Goal: Task Accomplishment & Management: Manage account settings

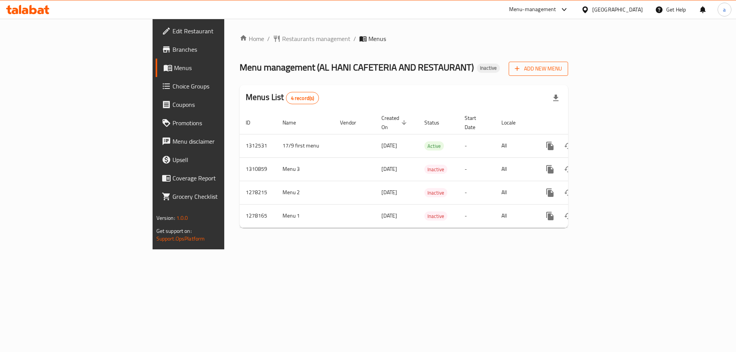
click at [562, 71] on span "Add New Menu" at bounding box center [538, 69] width 47 height 10
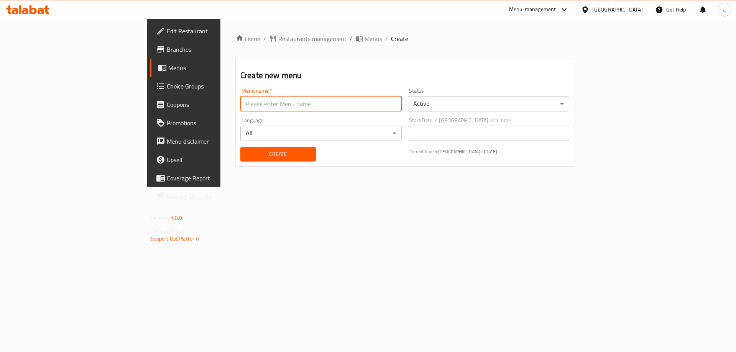
click at [240, 110] on input "text" at bounding box center [320, 103] width 161 height 15
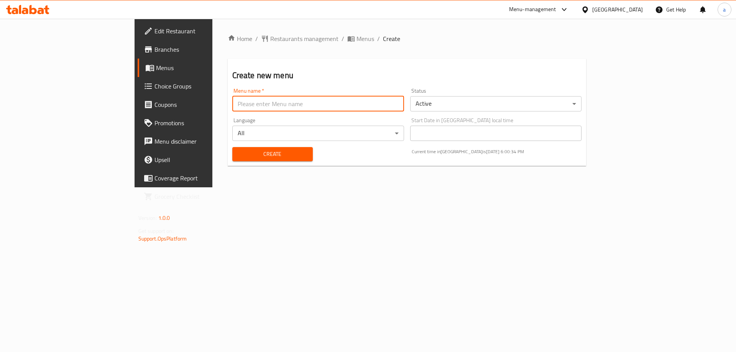
type input "/"
type input "17/9 socend menu"
click at [247, 157] on span "Create" at bounding box center [272, 155] width 68 height 10
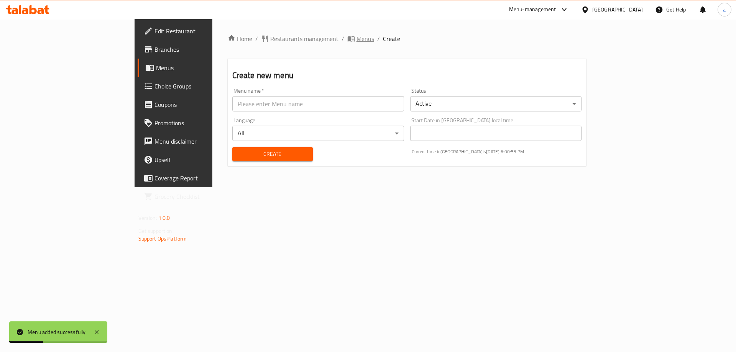
click at [357, 42] on span "Menus" at bounding box center [366, 38] width 18 height 9
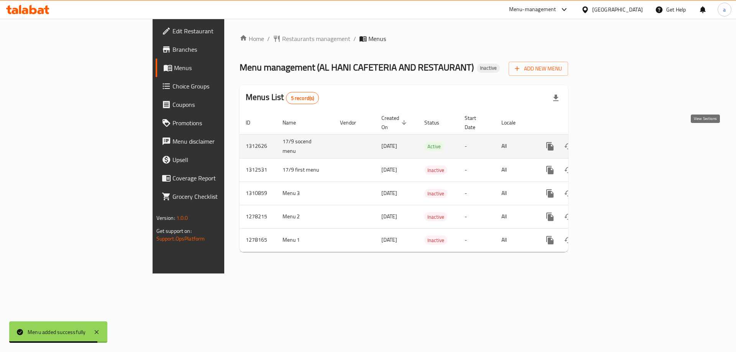
click at [610, 142] on icon "enhanced table" at bounding box center [605, 146] width 9 height 9
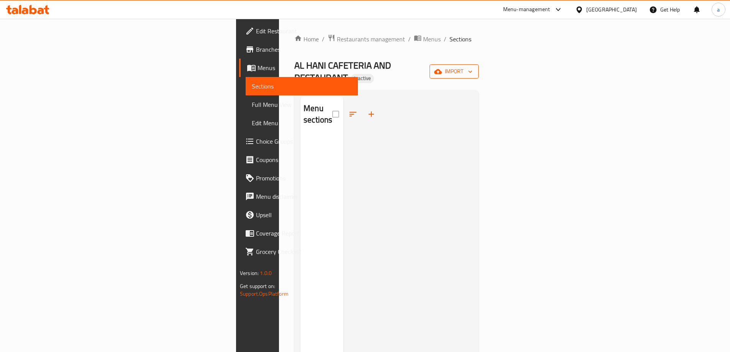
click at [473, 67] on span "import" at bounding box center [454, 72] width 37 height 10
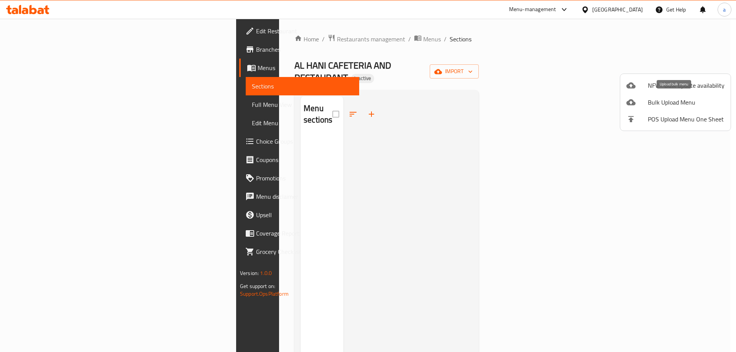
click at [669, 105] on span "Bulk Upload Menu" at bounding box center [686, 102] width 77 height 9
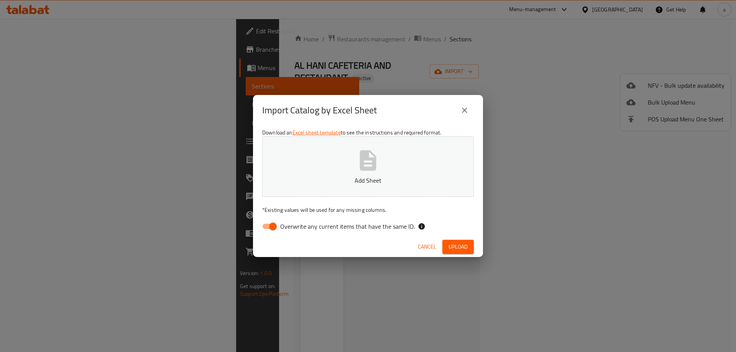
click at [305, 227] on span "Overwrite any current items that have the same ID." at bounding box center [347, 226] width 135 height 9
click at [295, 227] on input "Overwrite any current items that have the same ID." at bounding box center [273, 226] width 44 height 15
checkbox input "false"
click at [461, 247] on span "Upload" at bounding box center [458, 247] width 19 height 10
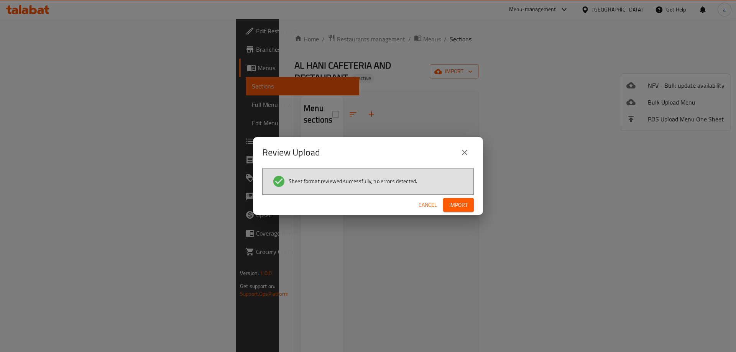
click at [462, 208] on span "Import" at bounding box center [458, 206] width 18 height 10
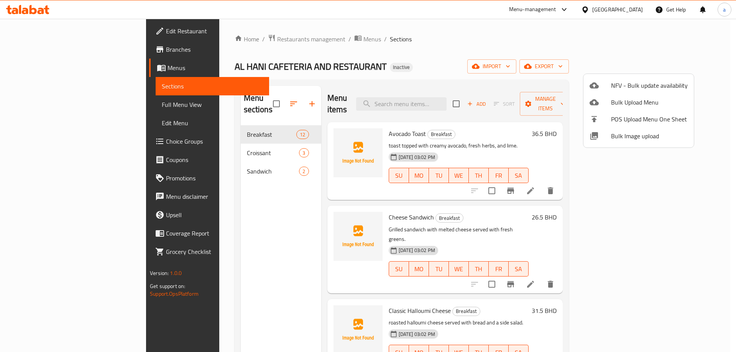
click at [77, 107] on div at bounding box center [368, 176] width 736 height 352
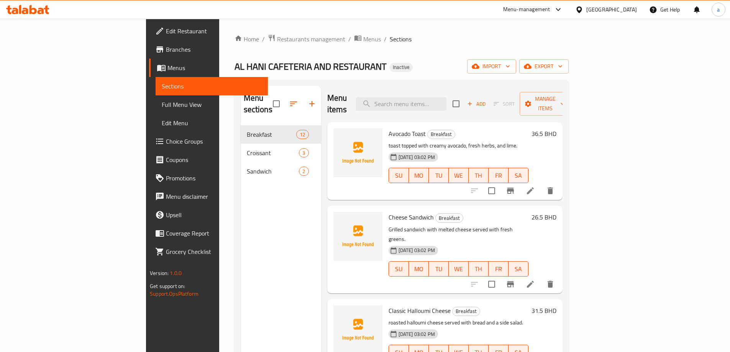
click at [162, 102] on span "Full Menu View" at bounding box center [212, 104] width 100 height 9
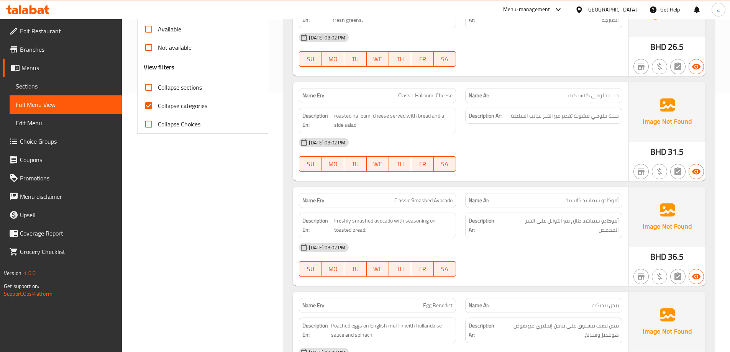
scroll to position [307, 0]
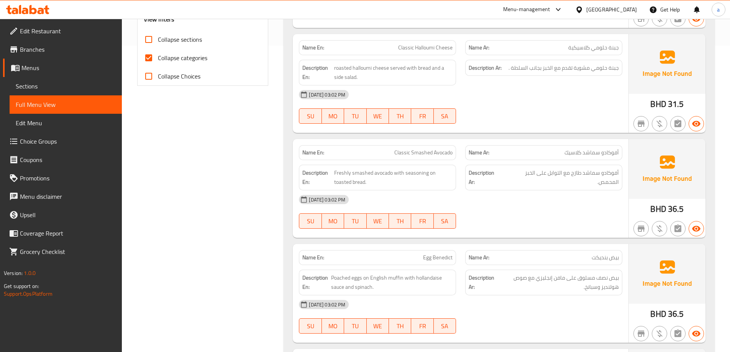
click at [148, 59] on input "Collapse categories" at bounding box center [149, 58] width 18 height 18
checkbox input "false"
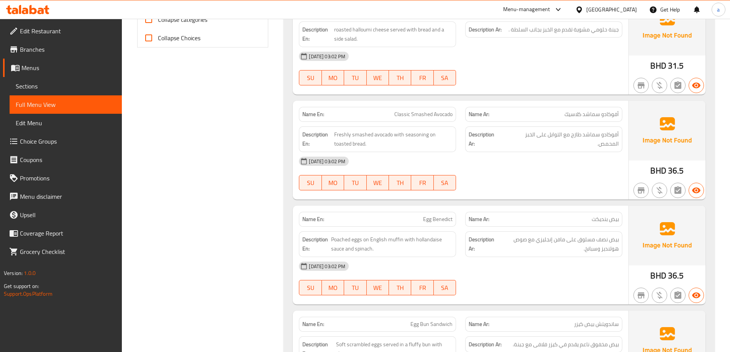
scroll to position [383, 0]
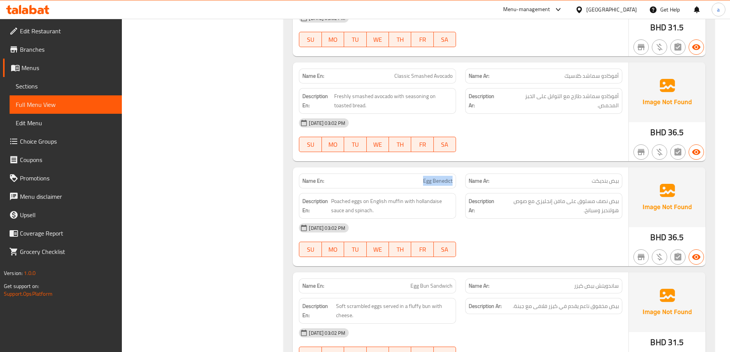
drag, startPoint x: 432, startPoint y: 181, endPoint x: 455, endPoint y: 182, distance: 23.8
click at [455, 182] on div "Name En: Egg [PERSON_NAME]" at bounding box center [377, 181] width 157 height 15
click at [59, 89] on span "Sections" at bounding box center [66, 86] width 100 height 9
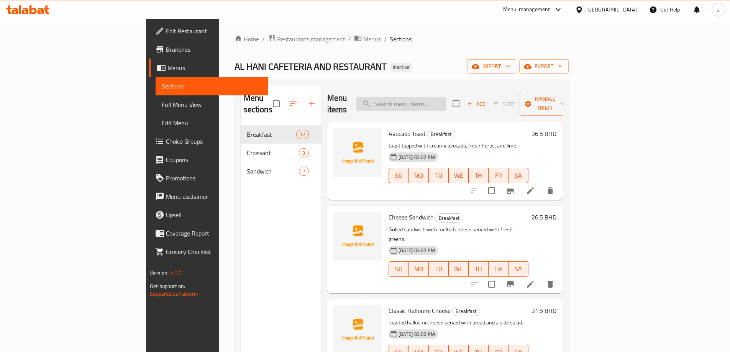
click at [447, 99] on input "search" at bounding box center [401, 103] width 90 height 13
paste input "Egg Benedict"
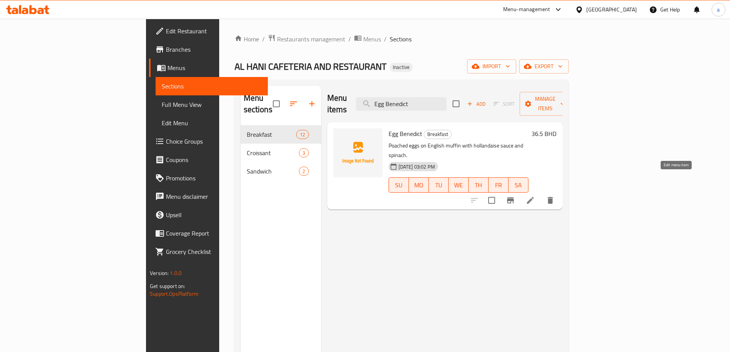
type input "Egg Benedict"
click at [535, 196] on icon at bounding box center [530, 200] width 9 height 9
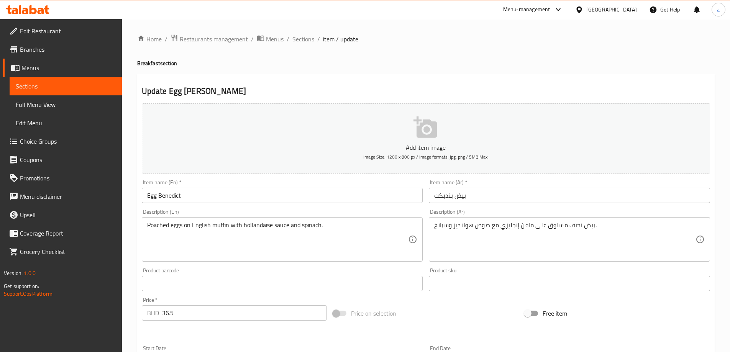
click at [451, 195] on input "بيض بنديكت" at bounding box center [569, 195] width 281 height 15
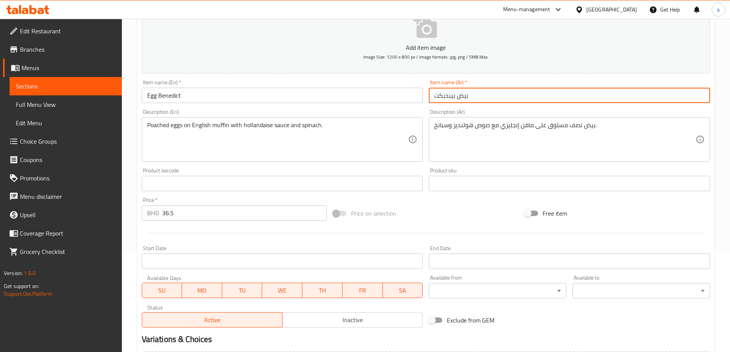
scroll to position [115, 0]
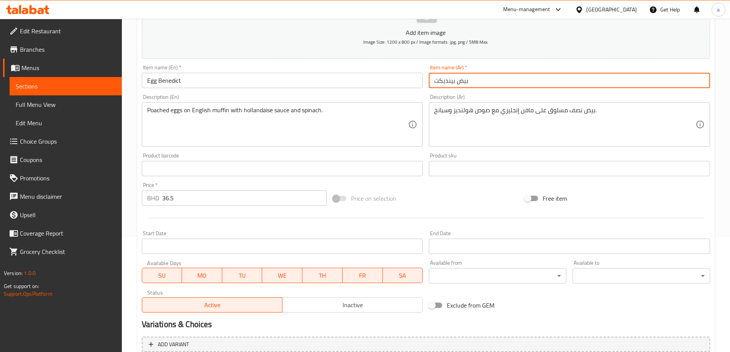
type input "بيض بينديكت"
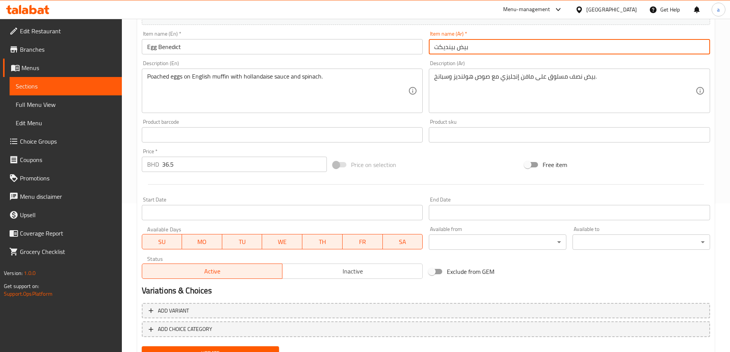
scroll to position [183, 0]
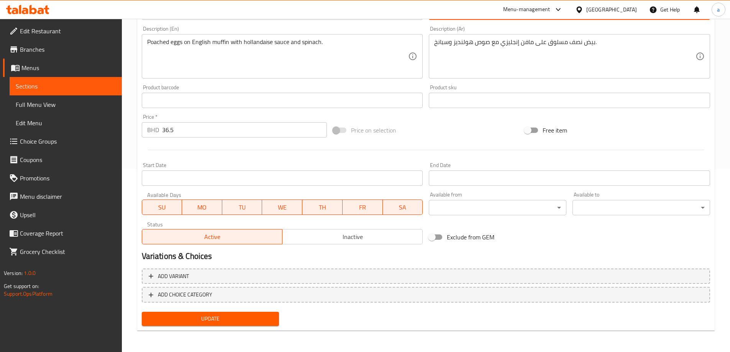
click at [238, 321] on span "Update" at bounding box center [210, 319] width 125 height 10
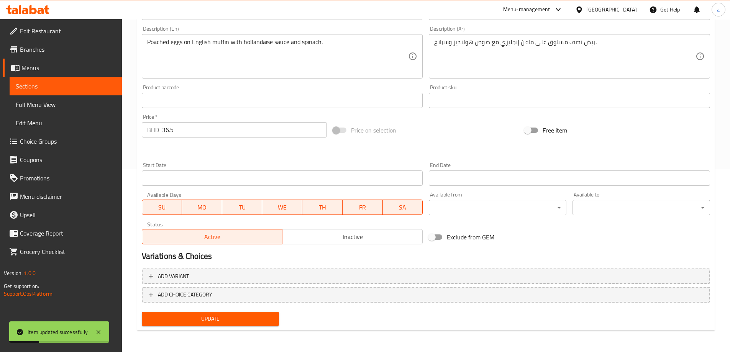
click at [74, 105] on span "Full Menu View" at bounding box center [66, 104] width 100 height 9
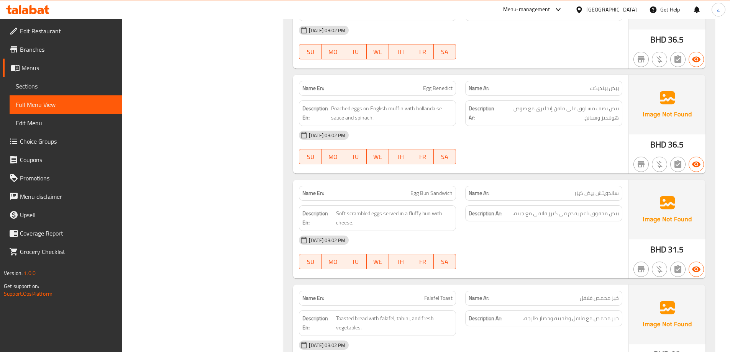
scroll to position [490, 0]
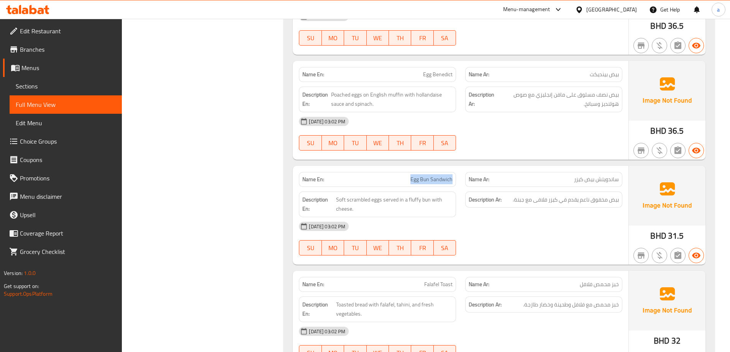
drag, startPoint x: 406, startPoint y: 179, endPoint x: 452, endPoint y: 181, distance: 45.3
click at [452, 181] on p "Name En: Egg Bun Sandwich" at bounding box center [377, 180] width 150 height 8
copy span "Egg Bun Sandwich"
drag, startPoint x: 446, startPoint y: 0, endPoint x: 72, endPoint y: 84, distance: 382.4
click at [72, 84] on span "Sections" at bounding box center [66, 86] width 100 height 9
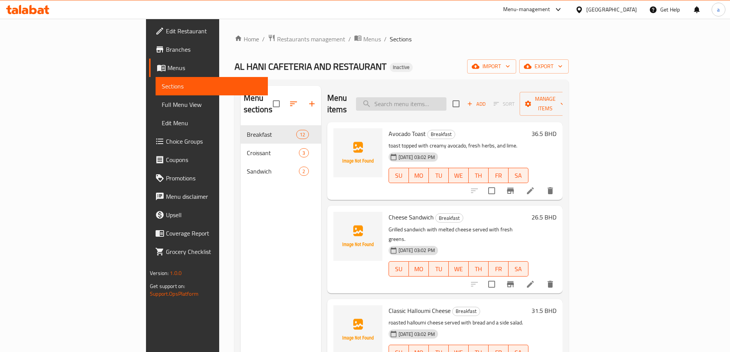
click at [447, 97] on input "search" at bounding box center [401, 103] width 90 height 13
paste input "Egg Bun Sandwich"
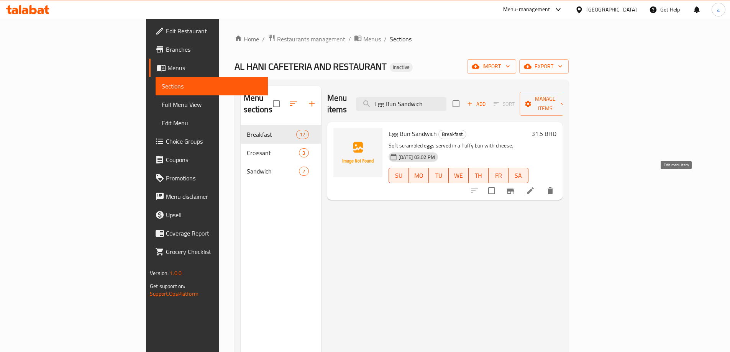
type input "Egg Bun Sandwich"
click at [535, 186] on icon at bounding box center [530, 190] width 9 height 9
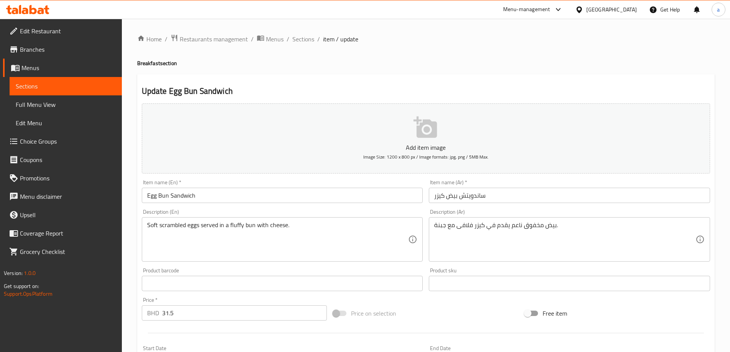
click at [459, 195] on input "ساندويتش بيض كيزر" at bounding box center [569, 195] width 281 height 15
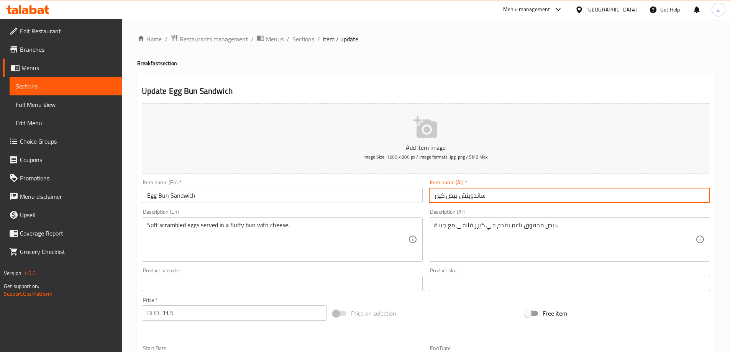
paste input "Egg Bun Sandwich"
click at [458, 196] on input "ساندويتش كيزر بيض كيزر" at bounding box center [569, 195] width 281 height 15
drag, startPoint x: 445, startPoint y: 195, endPoint x: 424, endPoint y: 199, distance: 21.4
click at [424, 199] on div "Add item image Image Size: 1200 x 800 px / Image formats: jpg, png / 5MB Max. I…" at bounding box center [426, 265] width 575 height 330
click at [435, 196] on input "ساندويتش كيزر بيض" at bounding box center [569, 195] width 281 height 15
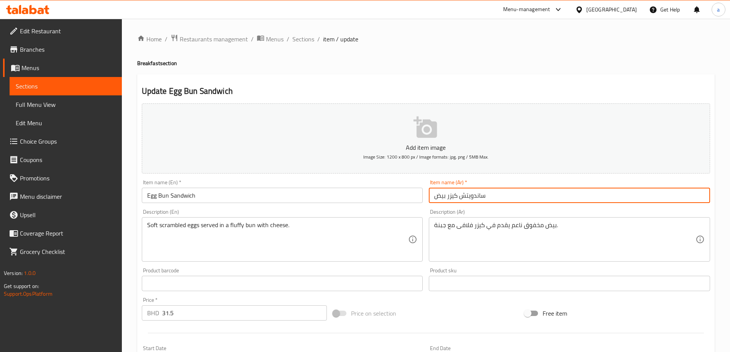
click at [489, 196] on input "ساندويتش كيزر بيض" at bounding box center [569, 195] width 281 height 15
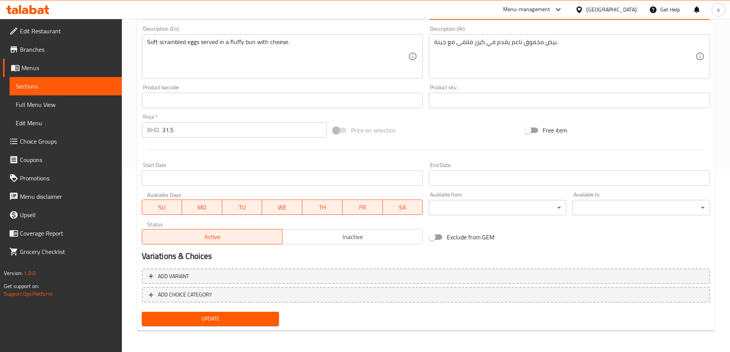
type input "ساندويتش كيزر بيض"
click at [246, 319] on span "Update" at bounding box center [210, 319] width 125 height 10
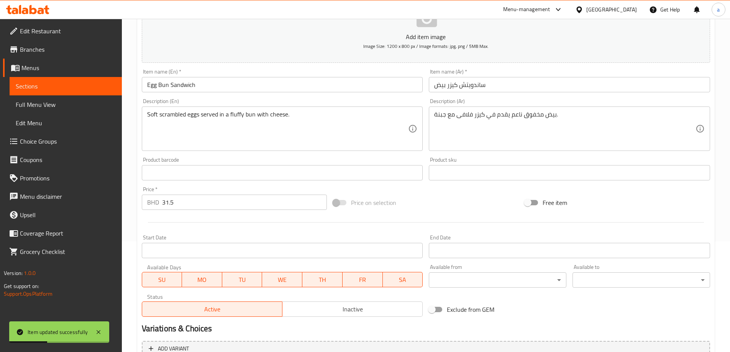
scroll to position [0, 0]
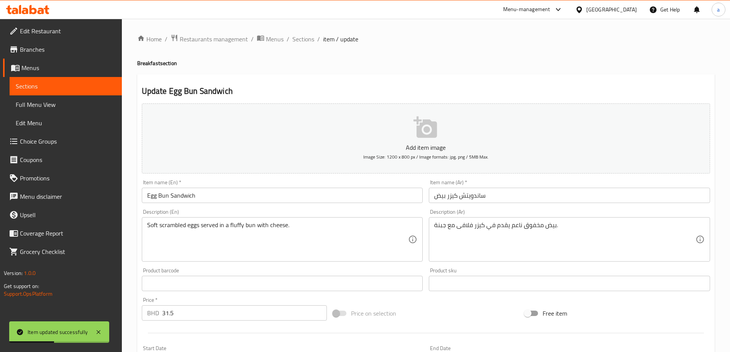
click at [84, 104] on span "Full Menu View" at bounding box center [66, 104] width 100 height 9
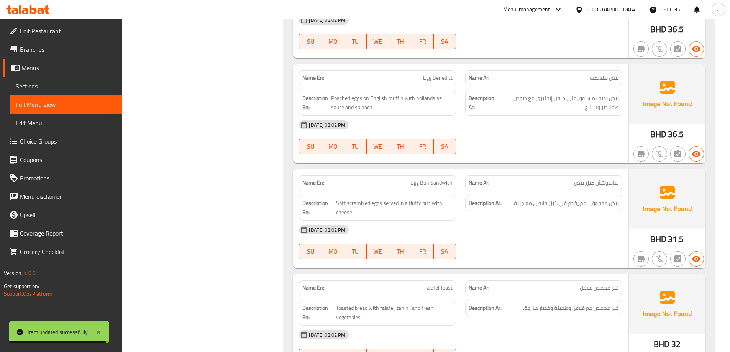
scroll to position [498, 0]
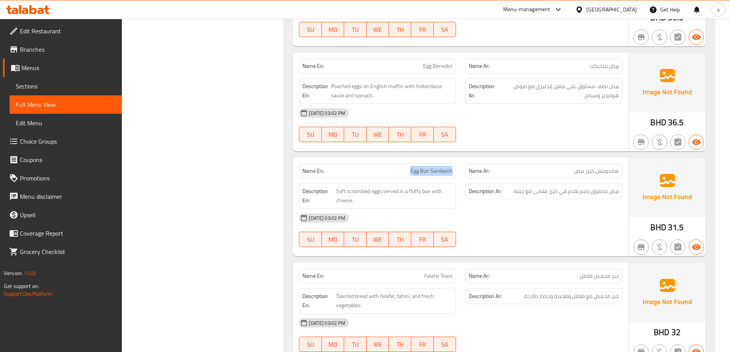
drag, startPoint x: 399, startPoint y: 165, endPoint x: 460, endPoint y: 171, distance: 60.5
click at [460, 171] on div "Name En: Egg Bun Sandwich" at bounding box center [377, 171] width 166 height 24
copy span "Egg Bun Sandwich"
click at [33, 84] on span "Sections" at bounding box center [66, 86] width 100 height 9
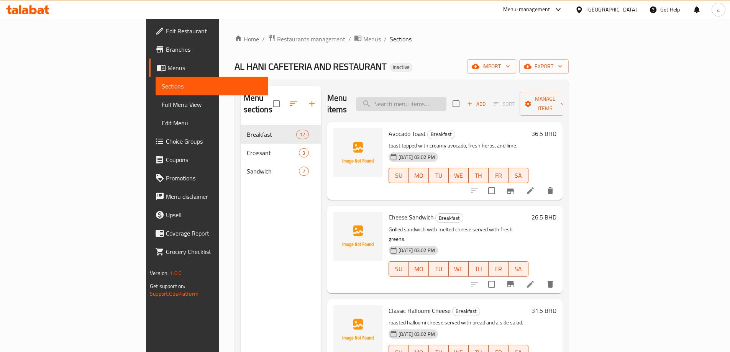
click at [447, 102] on input "search" at bounding box center [401, 103] width 90 height 13
paste input "Egg Bun Sandwich"
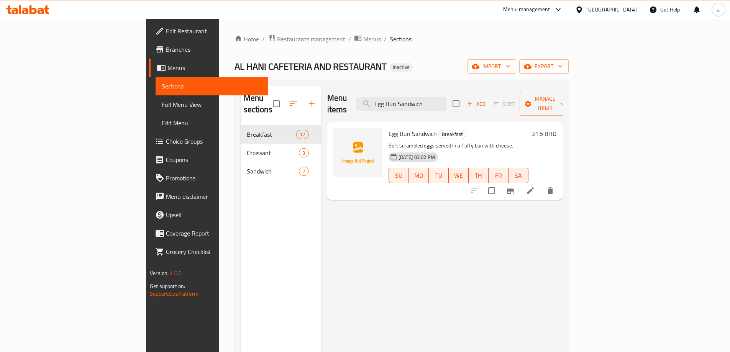
type input "Egg Bun Sandwich"
click at [535, 186] on icon at bounding box center [530, 190] width 9 height 9
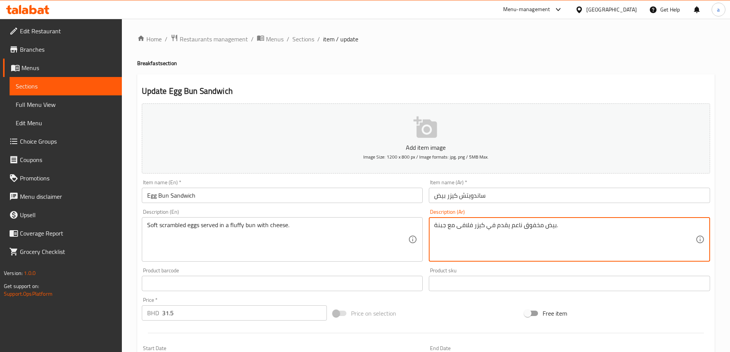
click at [510, 225] on textarea "بيض مخفوق ناعم يقدم في كيزر فلافى مع جبنة." at bounding box center [564, 240] width 261 height 36
drag, startPoint x: 513, startPoint y: 226, endPoint x: 524, endPoint y: 224, distance: 11.8
click at [524, 224] on textarea "بيض مخفوق ناعم يقدم في كيزر فلافى مع جبنة." at bounding box center [564, 240] width 261 height 36
drag, startPoint x: 510, startPoint y: 225, endPoint x: 523, endPoint y: 225, distance: 13.4
click at [523, 225] on textarea "بيض مخفوق ناعم يقدم في كيزر فلافى مع جبنة." at bounding box center [564, 240] width 261 height 36
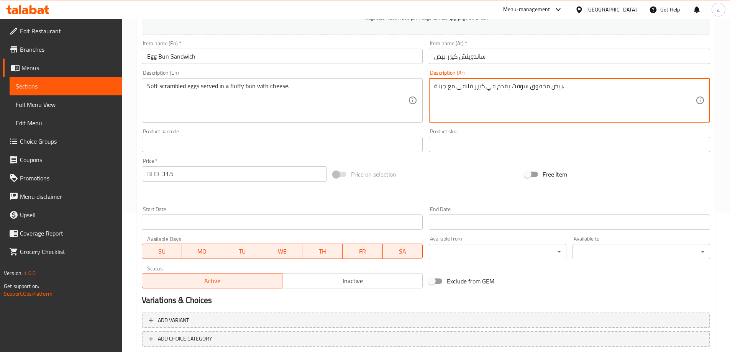
scroll to position [183, 0]
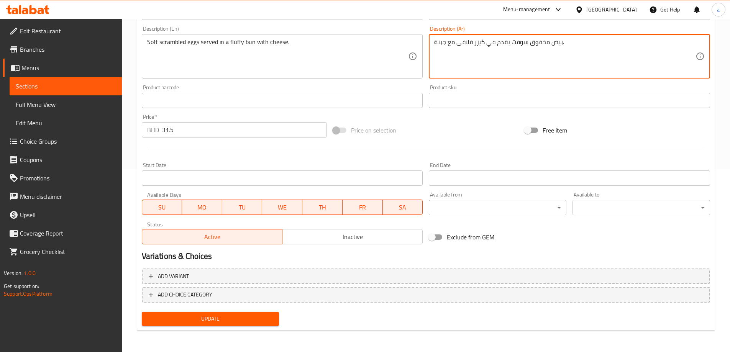
type textarea "بيض مخفوق سوفت يقدم في كيزر فلافى مع جبنة."
click at [218, 322] on span "Update" at bounding box center [210, 319] width 125 height 10
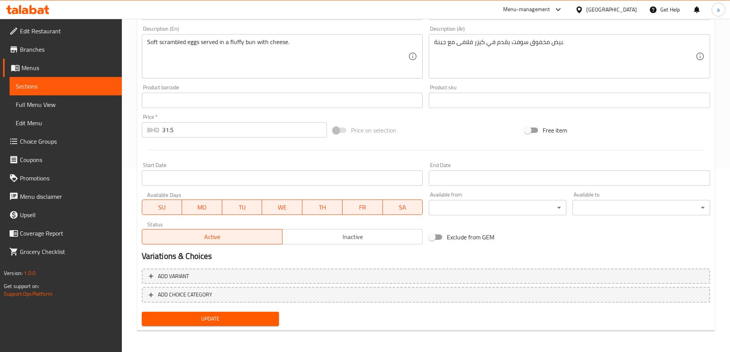
click at [69, 109] on span "Full Menu View" at bounding box center [66, 104] width 100 height 9
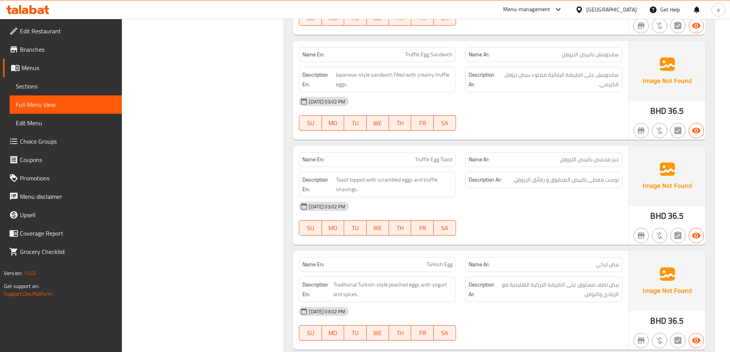
scroll to position [1035, 0]
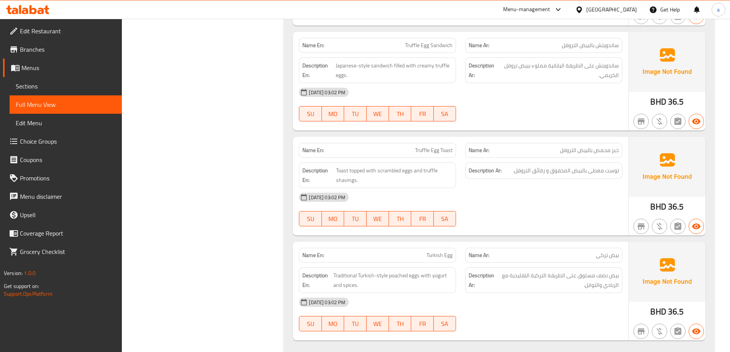
click at [75, 88] on span "Sections" at bounding box center [66, 86] width 100 height 9
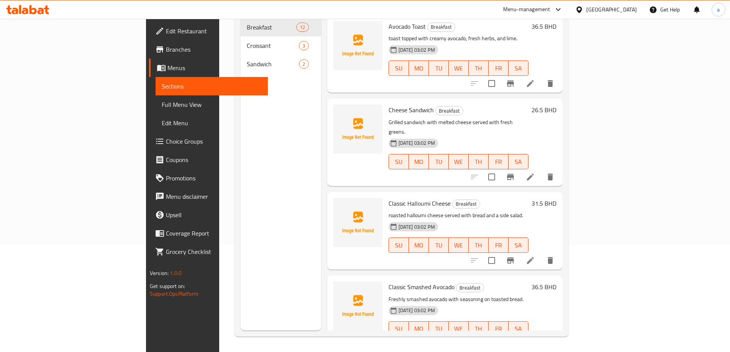
scroll to position [107, 0]
click at [162, 104] on span "Full Menu View" at bounding box center [212, 104] width 100 height 9
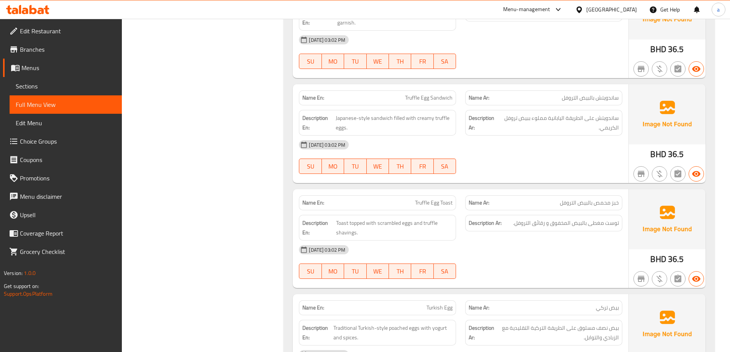
scroll to position [989, 0]
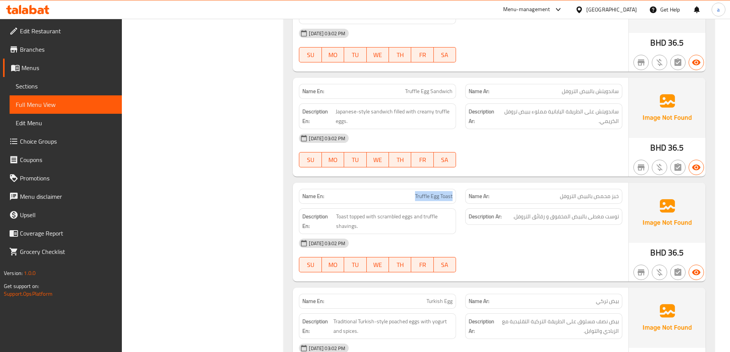
drag, startPoint x: 406, startPoint y: 196, endPoint x: 457, endPoint y: 194, distance: 50.7
click at [457, 194] on div "Name En: Truffle Egg Toast" at bounding box center [377, 196] width 166 height 24
copy span "Truffle Egg Toast"
click at [57, 85] on span "Sections" at bounding box center [66, 86] width 100 height 9
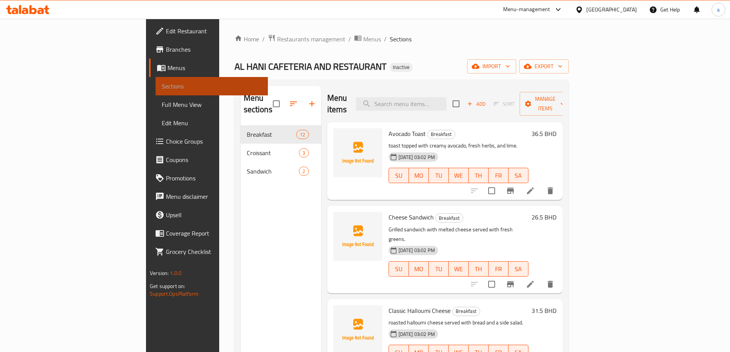
click at [162, 82] on span "Sections" at bounding box center [212, 86] width 100 height 9
click at [442, 97] on input "search" at bounding box center [401, 103] width 90 height 13
paste input "Truffle Egg Toast"
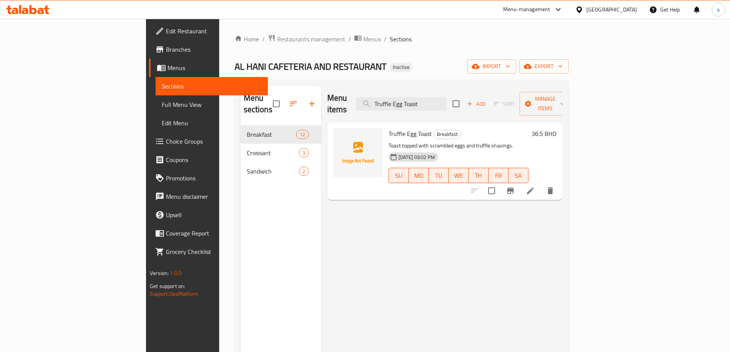
type input "Truffle Egg Toast"
click at [534, 187] on icon at bounding box center [530, 190] width 7 height 7
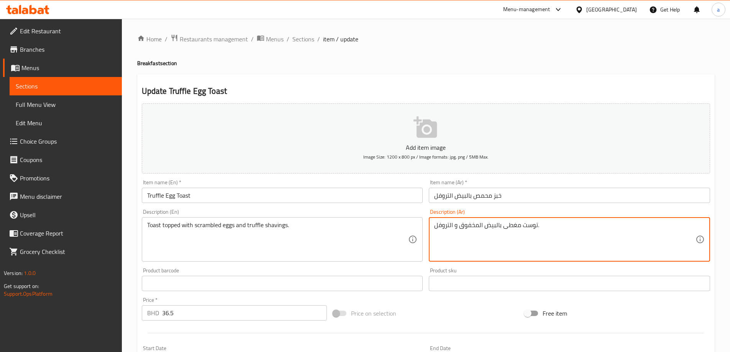
click at [450, 225] on textarea "توست مغطى بالبيض المخفوق و التروفل." at bounding box center [564, 240] width 261 height 36
click at [432, 230] on div "توست مغطى بالبيض المخفوق و تروفل. Description (Ar)" at bounding box center [569, 239] width 281 height 44
click at [433, 226] on div "توست مغطى بالبيض المخفوق و تروفل. Description (Ar)" at bounding box center [569, 239] width 281 height 44
click at [437, 225] on textarea "توست مغطى بالبيض المخفوق و تروفل." at bounding box center [564, 240] width 261 height 36
drag, startPoint x: 556, startPoint y: 230, endPoint x: 553, endPoint y: 227, distance: 4.9
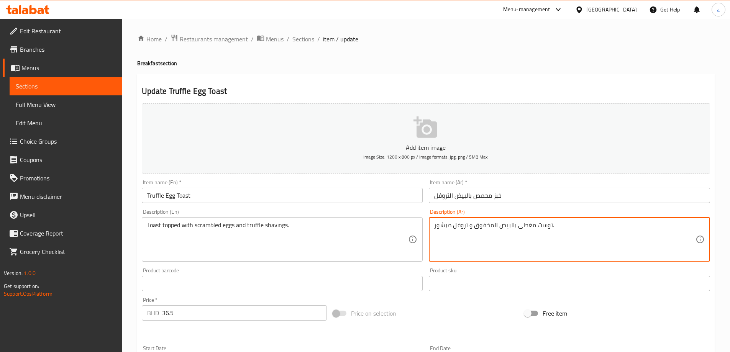
click at [553, 227] on textarea "توست مغطى بالبيض المخفوق و تروفل مبشور." at bounding box center [564, 240] width 261 height 36
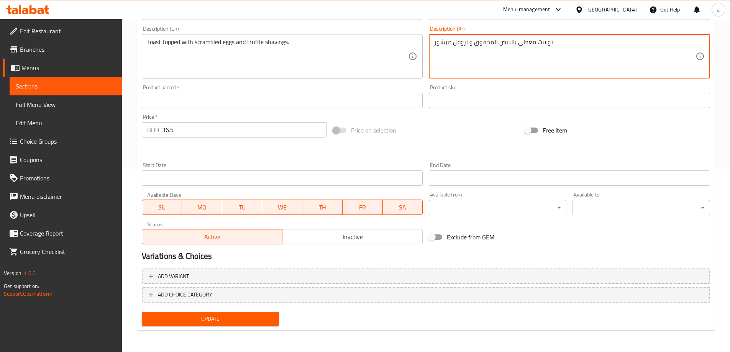
type textarea "توست مغطى بالبيض المخفوق و تروفل مبشور"
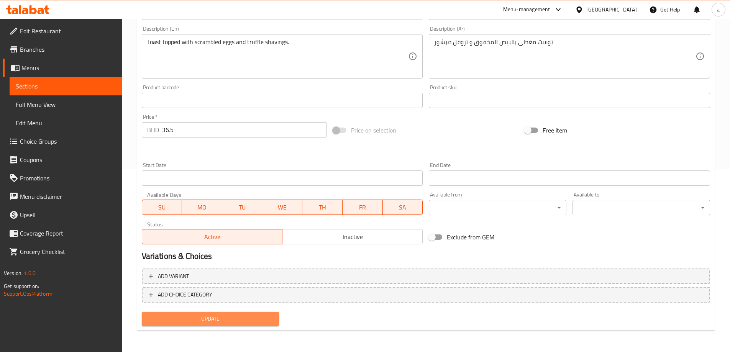
click at [238, 318] on span "Update" at bounding box center [210, 319] width 125 height 10
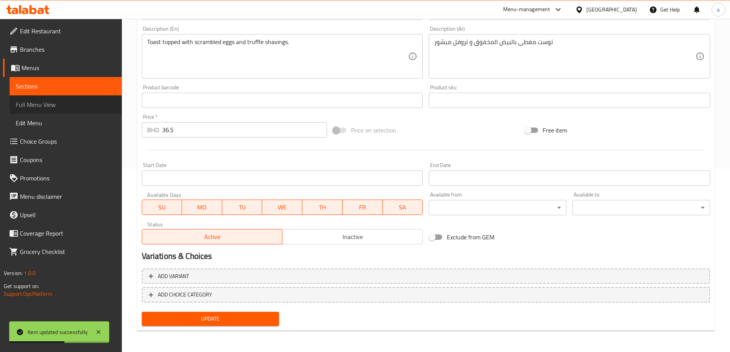
click at [63, 103] on span "Full Menu View" at bounding box center [66, 104] width 100 height 9
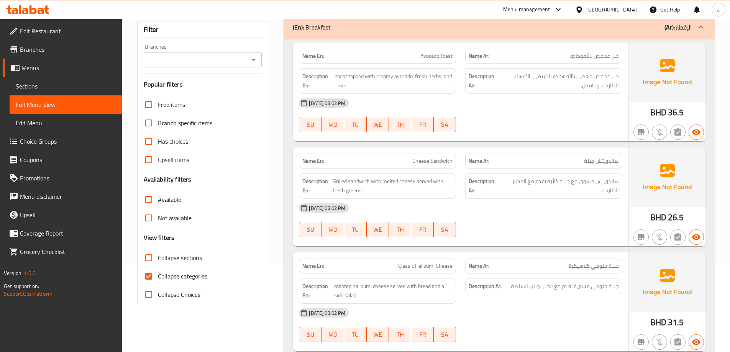
scroll to position [115, 0]
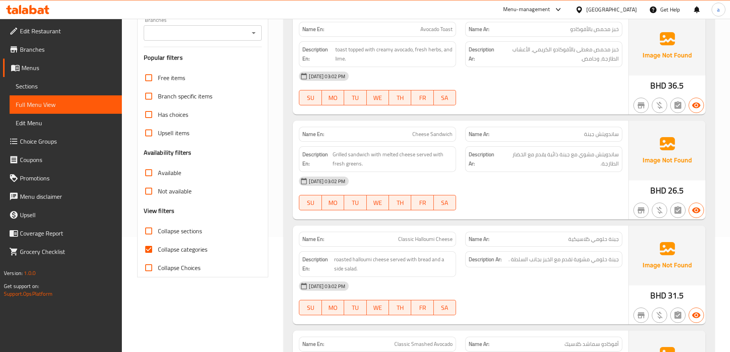
click at [150, 250] on input "Collapse categories" at bounding box center [149, 249] width 18 height 18
checkbox input "false"
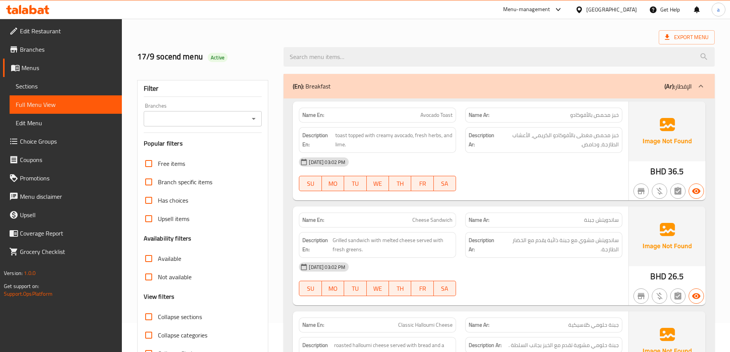
scroll to position [0, 0]
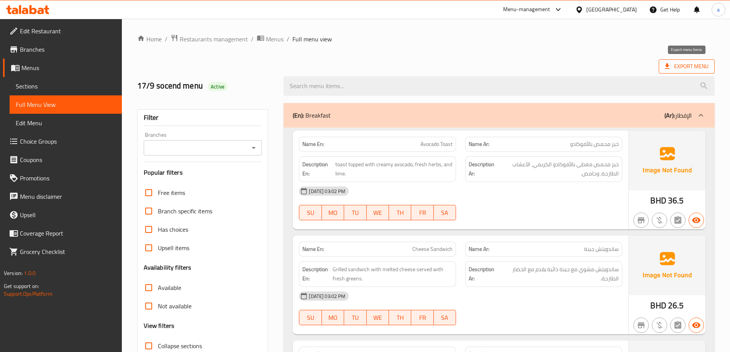
click at [686, 61] on span "Export Menu" at bounding box center [687, 66] width 56 height 14
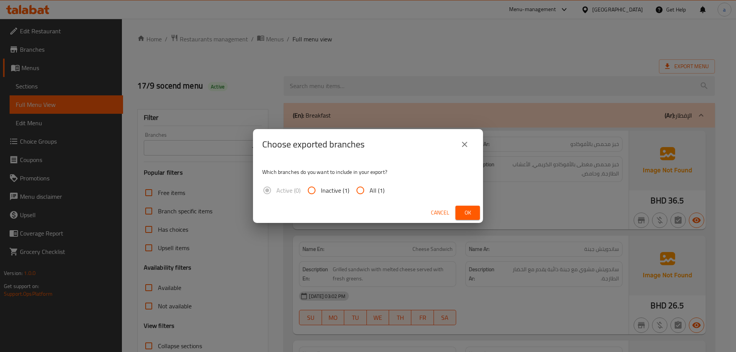
click at [359, 191] on input "All (1)" at bounding box center [360, 190] width 18 height 18
radio input "true"
click at [463, 208] on span "Ok" at bounding box center [468, 213] width 12 height 10
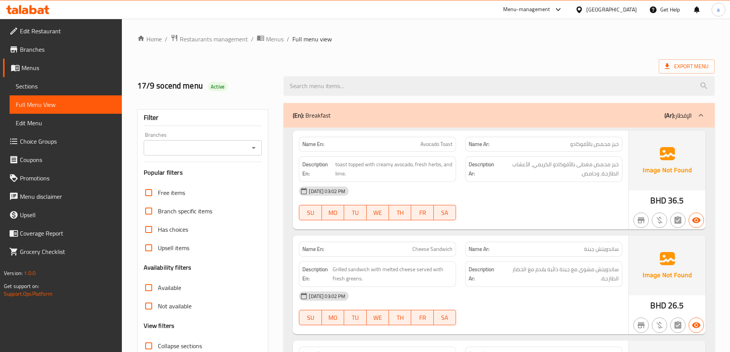
click at [56, 83] on span "Sections" at bounding box center [66, 86] width 100 height 9
